Goal: Transaction & Acquisition: Subscribe to service/newsletter

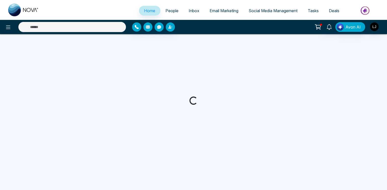
select select "*"
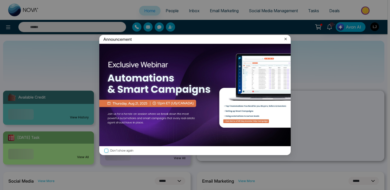
click at [286, 38] on icon at bounding box center [285, 38] width 5 height 5
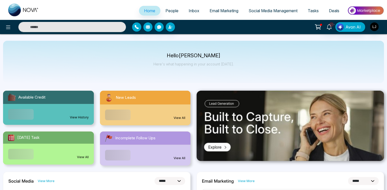
click at [165, 7] on link "People" at bounding box center [171, 11] width 23 height 10
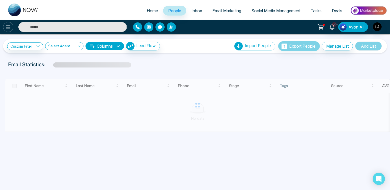
click at [5, 29] on icon at bounding box center [8, 27] width 6 height 6
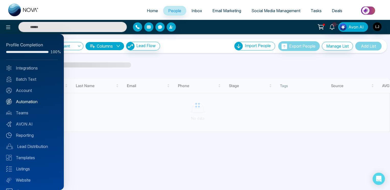
click at [28, 102] on link "Automation" at bounding box center [32, 102] width 52 height 6
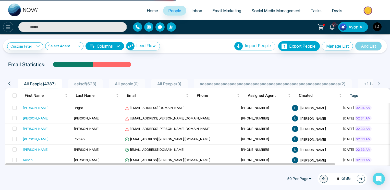
click at [7, 28] on icon at bounding box center [8, 27] width 6 height 6
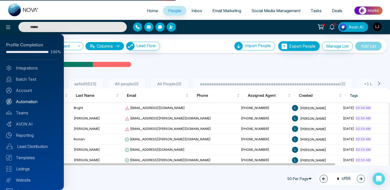
click at [27, 100] on link "Automation" at bounding box center [32, 102] width 52 height 6
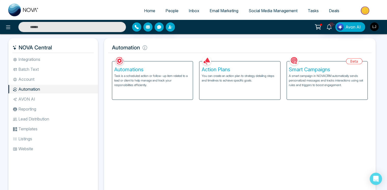
click at [165, 77] on p "Task is a scheduled action or follow-up item related to a lead or client to hel…" at bounding box center [152, 81] width 77 height 14
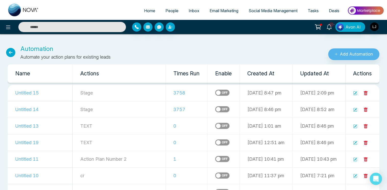
click at [215, 94] on label at bounding box center [222, 93] width 14 height 6
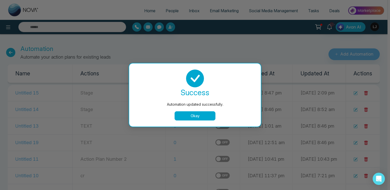
click at [193, 113] on button "Okay" at bounding box center [194, 115] width 41 height 9
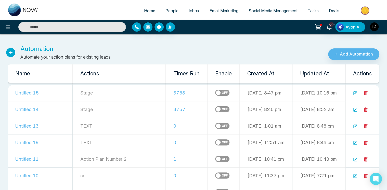
click at [215, 111] on label at bounding box center [222, 109] width 14 height 6
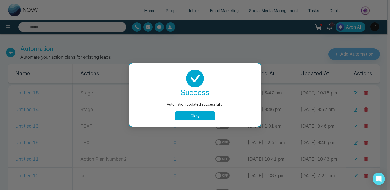
click at [195, 116] on button "Okay" at bounding box center [194, 115] width 41 height 9
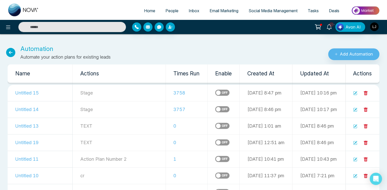
click at [166, 10] on span "People" at bounding box center [172, 10] width 13 height 5
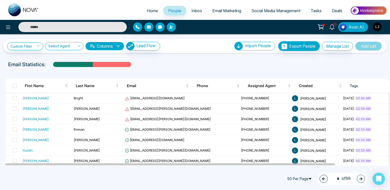
click at [265, 12] on span "Social Media Management" at bounding box center [275, 10] width 49 height 5
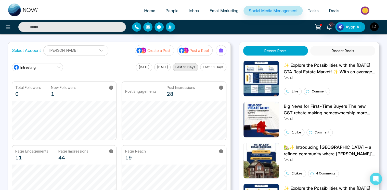
click at [151, 50] on p "Create a Post" at bounding box center [158, 50] width 23 height 5
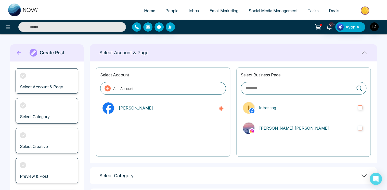
click at [216, 9] on span "Email Marketing" at bounding box center [224, 10] width 29 height 5
